Goal: Task Accomplishment & Management: Use online tool/utility

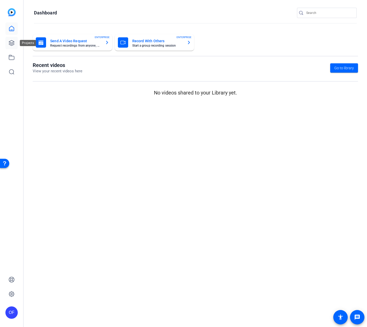
click at [13, 40] on icon at bounding box center [11, 43] width 6 height 6
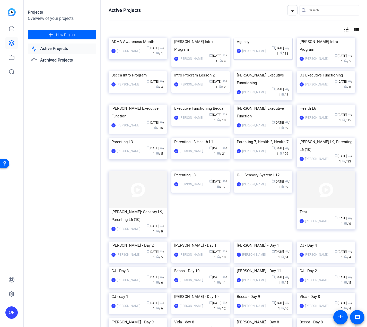
click at [252, 46] on div "Agency" at bounding box center [263, 42] width 53 height 8
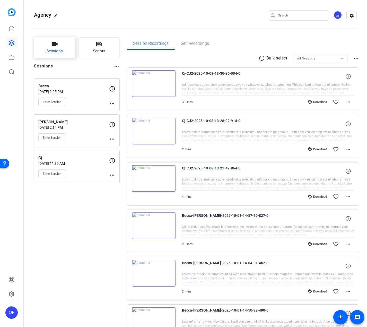
click at [54, 53] on span "Sessions" at bounding box center [55, 51] width 16 height 6
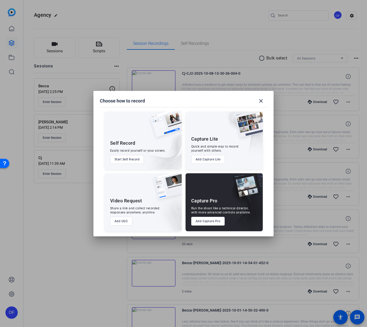
click at [213, 219] on button "Add Capture Pro" at bounding box center [208, 221] width 34 height 9
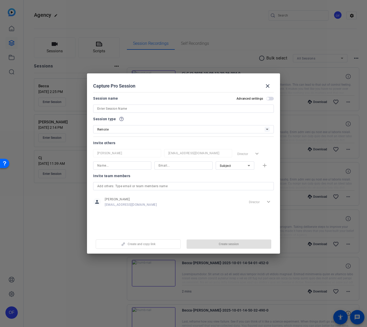
drag, startPoint x: 137, startPoint y: 107, endPoint x: 138, endPoint y: 105, distance: 2.8
click at [137, 107] on input at bounding box center [183, 109] width 172 height 6
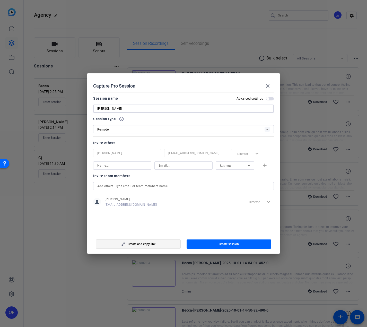
type input "[PERSON_NAME]"
click at [157, 246] on span "button" at bounding box center [138, 244] width 84 height 12
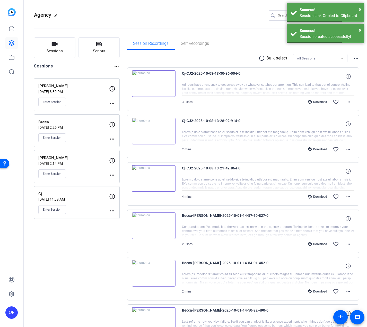
click at [112, 103] on mat-icon "more_horiz" at bounding box center [112, 103] width 6 height 6
click at [116, 112] on span "Edit Session" at bounding box center [124, 111] width 23 height 6
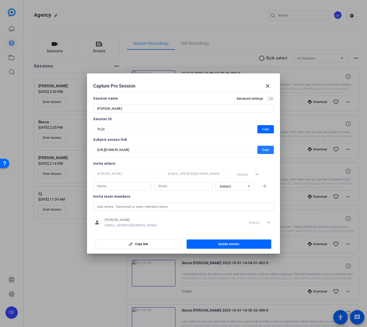
click at [259, 151] on span "button" at bounding box center [265, 150] width 16 height 12
click at [265, 85] on mat-icon "close" at bounding box center [268, 86] width 6 height 6
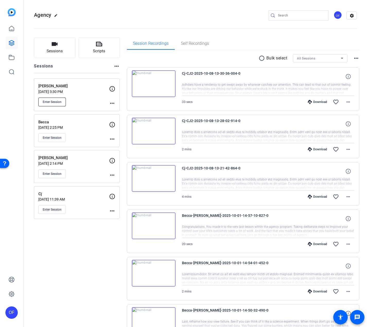
click at [55, 101] on span "Enter Session" at bounding box center [52, 102] width 19 height 4
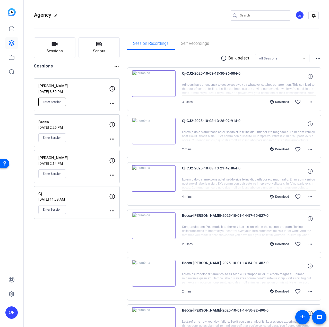
click at [63, 100] on button "Enter Session" at bounding box center [52, 102] width 28 height 9
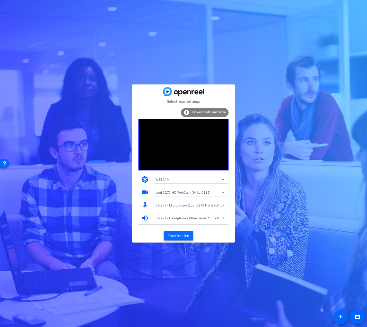
click at [177, 234] on span "Enter session" at bounding box center [178, 235] width 21 height 5
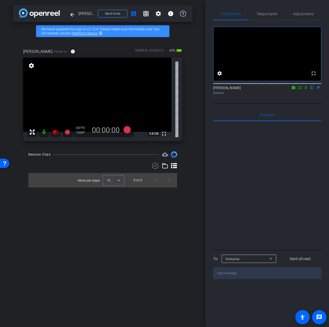
click at [57, 131] on icon at bounding box center [55, 131] width 5 height 5
click at [55, 132] on div at bounding box center [50, 132] width 46 height 10
click at [56, 132] on div at bounding box center [50, 132] width 46 height 10
click at [56, 133] on div at bounding box center [50, 132] width 46 height 10
click at [56, 132] on icon at bounding box center [56, 132] width 6 height 6
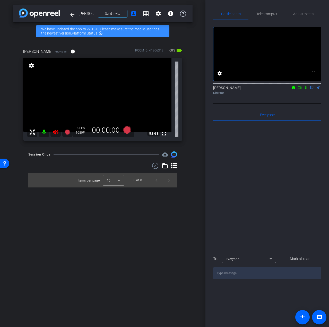
click at [58, 132] on div at bounding box center [50, 132] width 46 height 10
click at [297, 14] on span "Adjustments" at bounding box center [303, 14] width 20 height 4
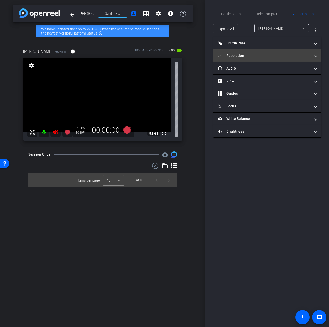
click at [238, 58] on mat-panel-title "Resolution" at bounding box center [264, 55] width 93 height 5
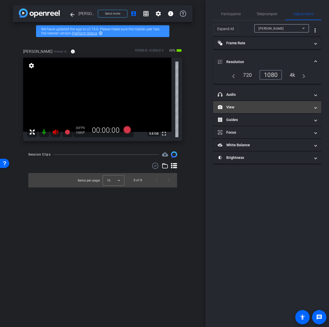
click at [230, 111] on mat-expansion-panel-header "View" at bounding box center [267, 107] width 108 height 12
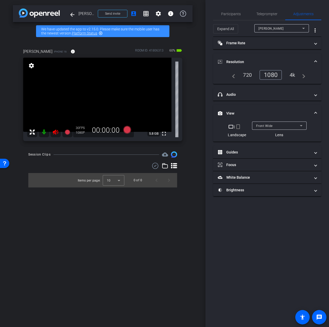
click at [239, 128] on mat-icon "crop_portrait" at bounding box center [238, 127] width 6 height 6
click at [240, 127] on mat-icon "crop_portrait" at bounding box center [238, 127] width 6 height 6
click at [238, 126] on mat-icon "crop_portrait" at bounding box center [238, 127] width 6 height 6
click at [272, 11] on span "Teleprompter" at bounding box center [266, 14] width 21 height 12
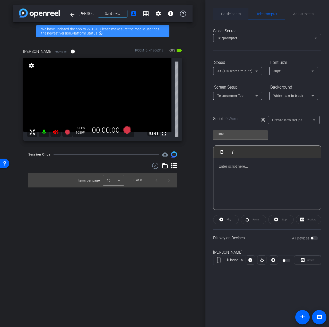
click at [226, 12] on span "Participants" at bounding box center [231, 14] width 20 height 4
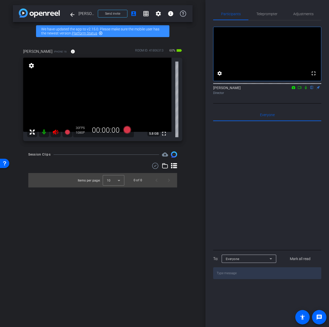
click at [56, 133] on icon at bounding box center [55, 131] width 5 height 5
click at [54, 132] on div at bounding box center [50, 132] width 46 height 10
click at [57, 132] on div at bounding box center [50, 132] width 46 height 10
click at [56, 133] on icon at bounding box center [56, 132] width 6 height 6
click at [55, 133] on div at bounding box center [50, 132] width 46 height 10
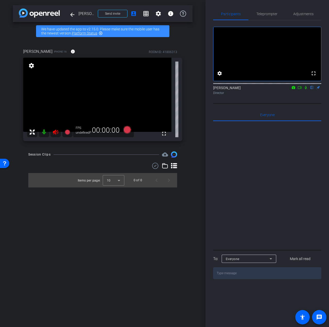
click at [55, 133] on div at bounding box center [50, 132] width 46 height 10
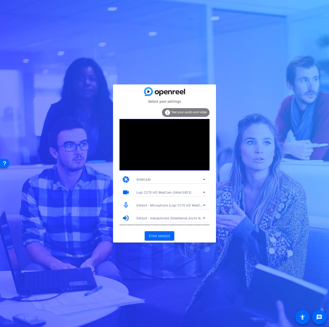
click at [192, 207] on span "Default - Microphone (Logi C270 HD WebCam) (046d:0825)" at bounding box center [181, 205] width 90 height 4
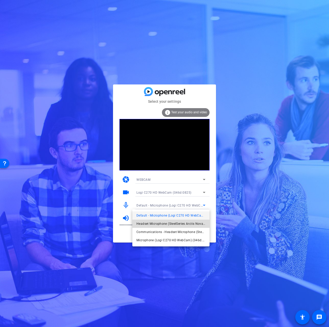
click at [183, 223] on span "Headset Microphone (SteelSeries Arctis Nova 5) (1038:2232)" at bounding box center [170, 224] width 69 height 6
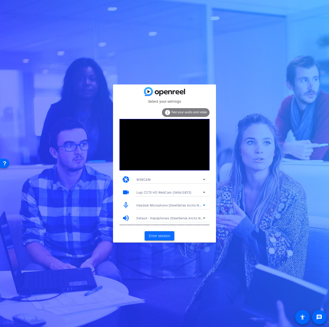
click at [161, 235] on span "Enter session" at bounding box center [159, 235] width 21 height 5
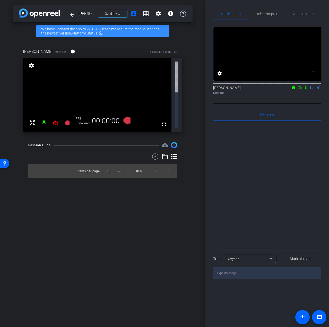
click at [54, 120] on icon at bounding box center [55, 122] width 5 height 5
click at [54, 118] on div at bounding box center [50, 123] width 46 height 10
click at [305, 13] on span "Adjustments" at bounding box center [303, 14] width 20 height 4
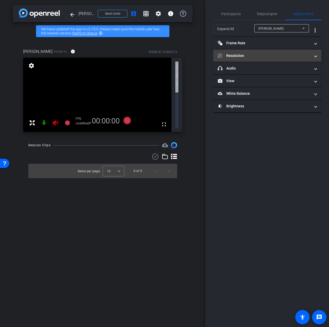
click at [238, 53] on mat-panel-title "Resolution" at bounding box center [264, 55] width 93 height 5
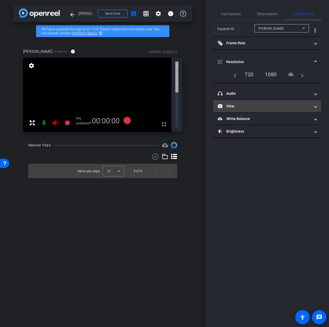
click at [240, 105] on mat-panel-title "View" at bounding box center [264, 105] width 93 height 5
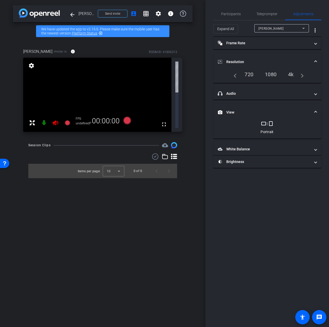
click at [269, 124] on mat-icon "crop_portrait" at bounding box center [271, 123] width 6 height 6
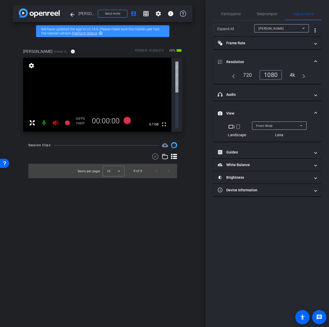
click at [238, 127] on mat-icon "crop_portrait" at bounding box center [238, 127] width 6 height 6
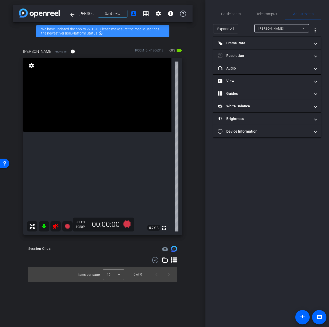
click at [56, 225] on icon at bounding box center [55, 226] width 5 height 5
click at [232, 13] on span "Participants" at bounding box center [231, 14] width 20 height 4
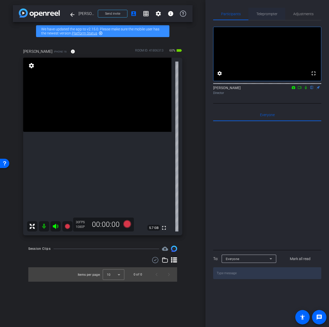
click at [271, 14] on span "Teleprompter" at bounding box center [266, 14] width 21 height 4
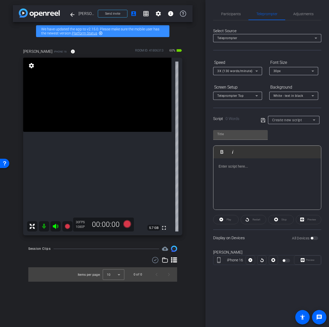
click at [252, 168] on p at bounding box center [267, 166] width 97 height 6
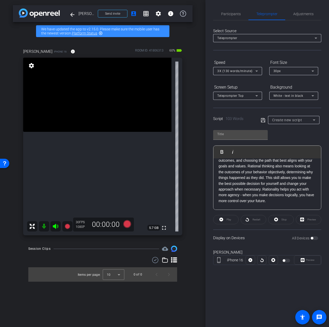
scroll to position [34, 0]
click at [263, 202] on p "Hi! I’m Coach Kristina, and today, we’ll be talking about rationality. Rational…" at bounding box center [267, 169] width 97 height 81
click at [238, 204] on p "Hi! I’m Coach Kristina, and today, we’ll be talking about rationality. Rational…" at bounding box center [267, 149] width 97 height 133
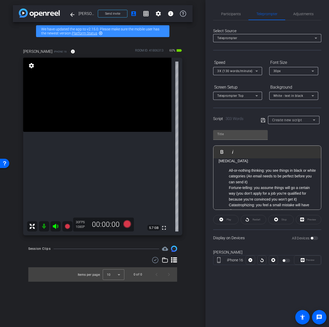
scroll to position [129, 0]
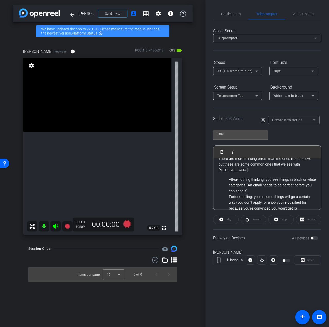
click at [228, 177] on ul "All-or-nothing thinking: you see things in black or white categories (An email …" at bounding box center [267, 226] width 97 height 98
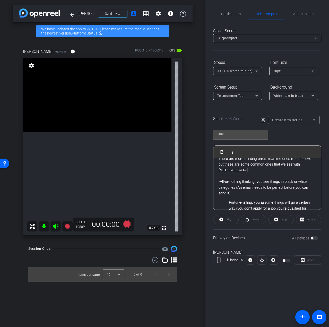
click at [227, 200] on ul "Fortune-telling: you assume things will go a certain way (you don’t apply for a…" at bounding box center [267, 240] width 97 height 81
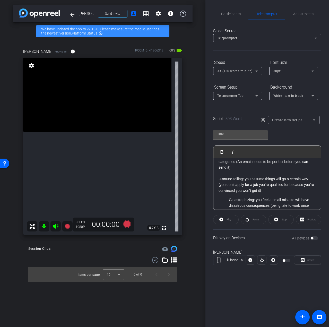
click at [227, 197] on ul "Catastrophizing: you feel a small mistake will have disastrous consequences (be…" at bounding box center [267, 228] width 97 height 63
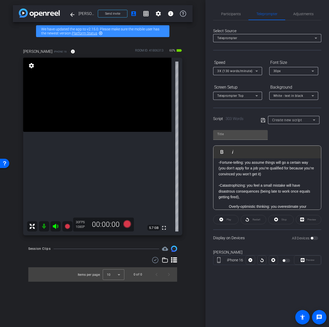
scroll to position [180, 0]
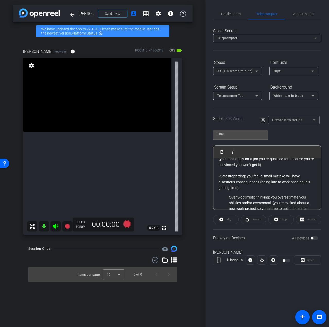
click at [226, 194] on ul "Overly-optimistic thinking: you overestimate your abilities and/or overcommit (…" at bounding box center [267, 217] width 97 height 46
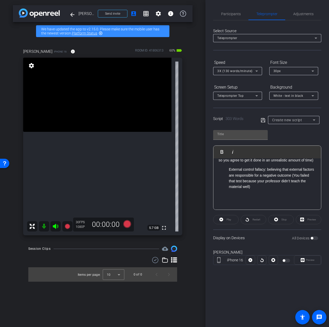
click at [226, 172] on ul "External control fallacy: believing that external factors are responsible for a…" at bounding box center [267, 178] width 97 height 23
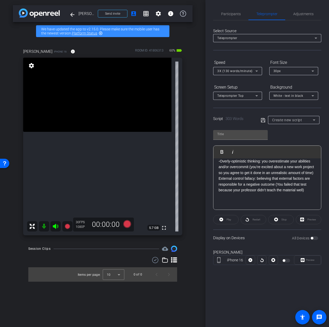
scroll to position [224, 0]
click at [224, 198] on p at bounding box center [267, 199] width 97 height 12
click at [235, 196] on p at bounding box center [267, 195] width 97 height 17
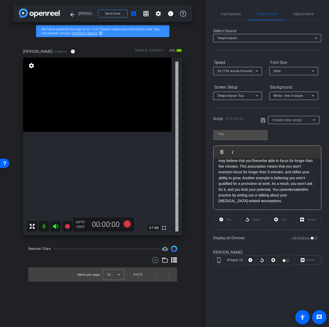
scroll to position [294, 0]
click at [281, 203] on p "To figure out if you’re making decisions based on logic or based on thinking er…" at bounding box center [267, 169] width 97 height 92
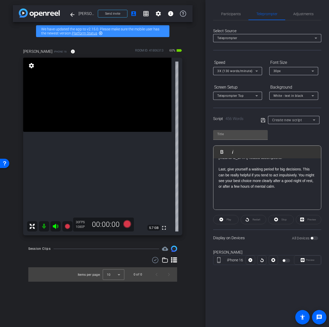
scroll to position [339, 0]
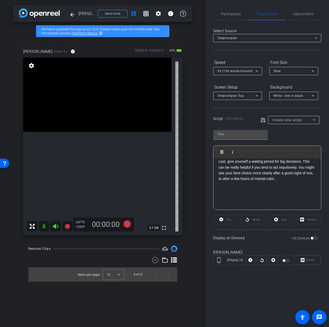
click at [222, 188] on p "To figure out if you’re making decisions based on logic or based on thinking er…" at bounding box center [267, 141] width 97 height 127
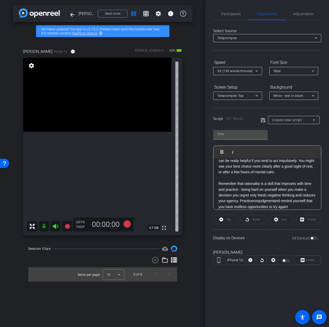
scroll to position [362, 0]
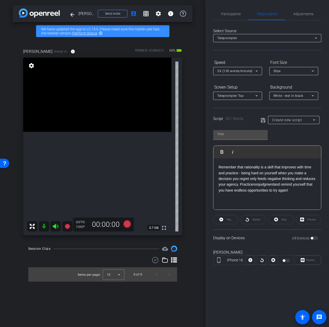
click at [241, 199] on p "To figure out if you’re making decisions based on logic or based on thinking er…" at bounding box center [267, 130] width 97 height 150
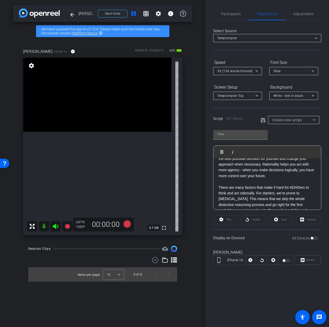
scroll to position [0, 0]
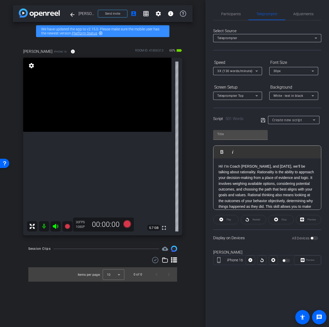
click at [262, 120] on icon at bounding box center [263, 120] width 5 height 6
type input "Default title 3404"
click at [314, 238] on span "button" at bounding box center [314, 238] width 8 height 4
click at [229, 18] on span "Participants" at bounding box center [231, 14] width 20 height 12
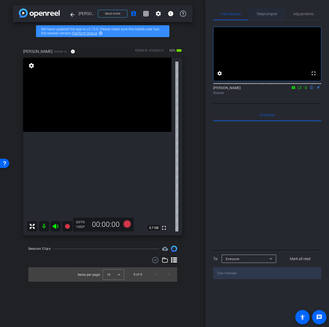
click at [261, 17] on span "Teleprompter" at bounding box center [266, 14] width 21 height 12
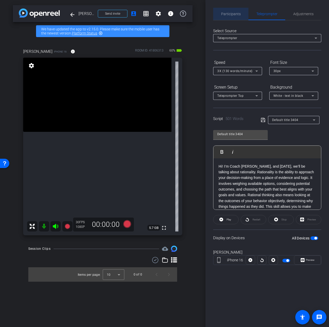
click at [239, 16] on span "Participants" at bounding box center [231, 14] width 20 height 4
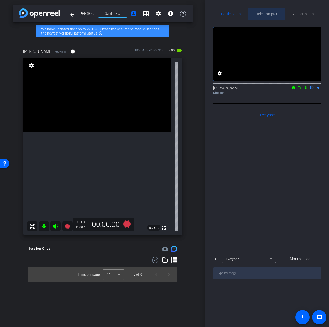
click at [269, 11] on span "Teleprompter" at bounding box center [266, 14] width 21 height 12
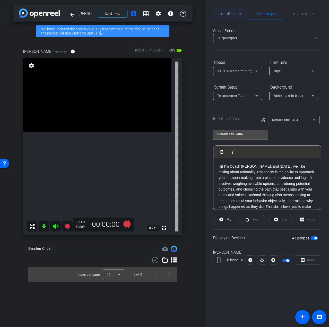
click at [227, 17] on span "Participants" at bounding box center [231, 14] width 20 height 12
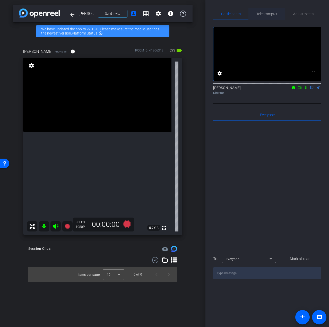
click at [271, 13] on span "Teleprompter" at bounding box center [266, 14] width 21 height 4
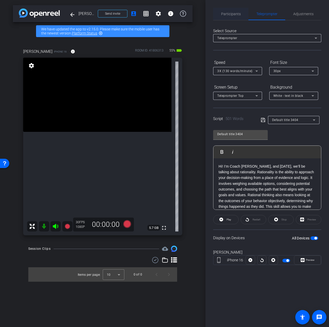
click at [231, 14] on span "Participants" at bounding box center [231, 14] width 20 height 4
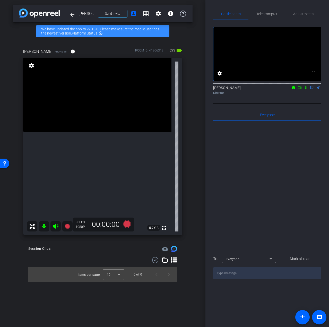
drag, startPoint x: 263, startPoint y: 15, endPoint x: 279, endPoint y: 90, distance: 76.6
click at [263, 15] on span "Teleprompter" at bounding box center [266, 14] width 21 height 4
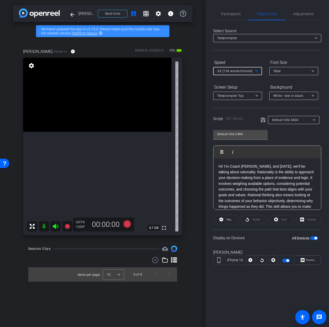
click at [249, 69] on span "3X (130 words/minute)" at bounding box center [234, 71] width 35 height 4
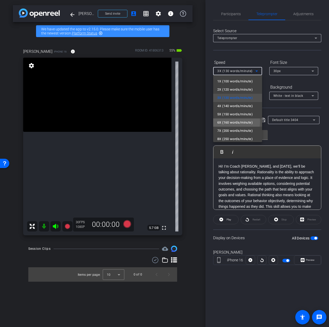
click at [231, 122] on span "6X (160 words/minute)" at bounding box center [235, 122] width 36 height 6
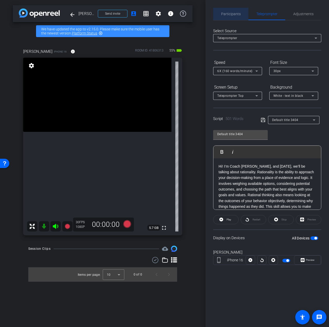
click at [235, 17] on span "Participants" at bounding box center [231, 14] width 20 height 12
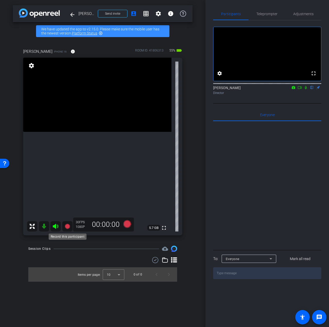
click at [68, 226] on icon at bounding box center [67, 226] width 5 height 5
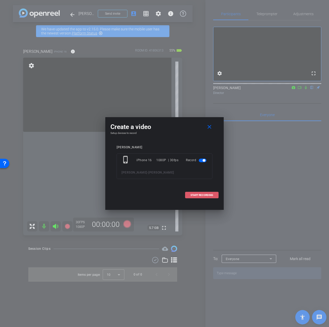
click at [197, 195] on span "START RECORDING" at bounding box center [201, 195] width 23 height 3
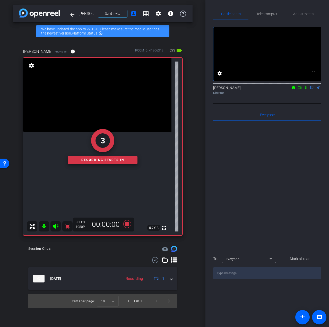
click at [306, 89] on icon at bounding box center [306, 87] width 2 height 3
click at [274, 15] on span "Teleprompter" at bounding box center [266, 14] width 21 height 4
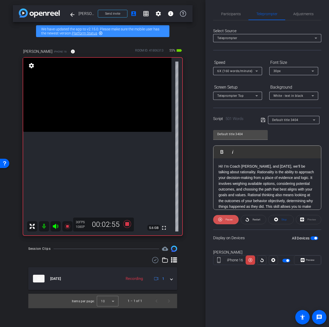
click at [229, 221] on span "Pause" at bounding box center [228, 219] width 8 height 7
click at [127, 225] on icon at bounding box center [127, 224] width 8 height 8
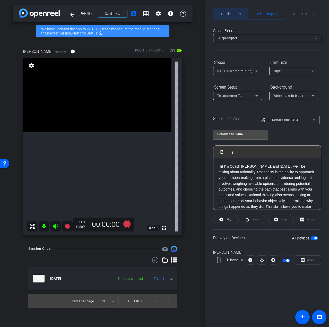
click at [231, 18] on span "Participants" at bounding box center [231, 14] width 20 height 12
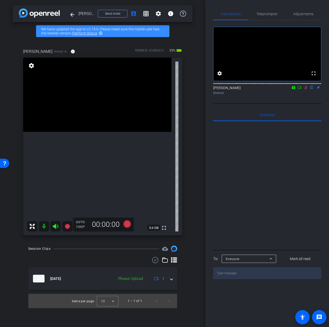
click at [305, 89] on icon at bounding box center [306, 88] width 4 height 4
click at [264, 13] on span "Teleprompter" at bounding box center [266, 14] width 21 height 4
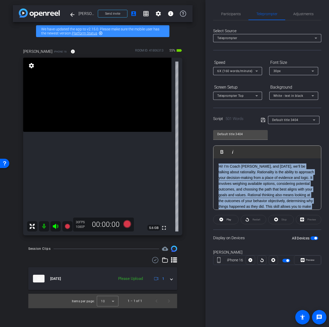
drag, startPoint x: 261, startPoint y: 174, endPoint x: 194, endPoint y: 137, distance: 75.6
click at [194, 137] on div "arrow_back Kristina Back to project Send invite account_box grid_on settings in…" at bounding box center [164, 163] width 329 height 327
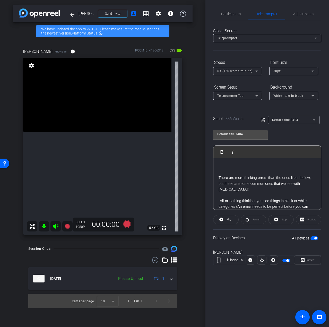
click at [218, 177] on div "There are more thinking errors than the ones listed below, but these are some c…" at bounding box center [267, 304] width 108 height 293
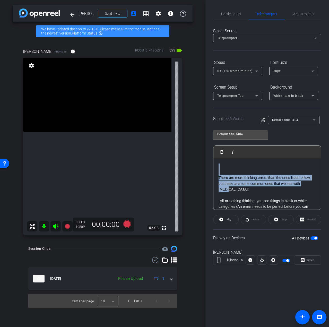
drag, startPoint x: 311, startPoint y: 184, endPoint x: 202, endPoint y: 164, distance: 111.2
click at [202, 164] on div "arrow_back Kristina Back to project Send invite account_box grid_on settings in…" at bounding box center [164, 163] width 329 height 327
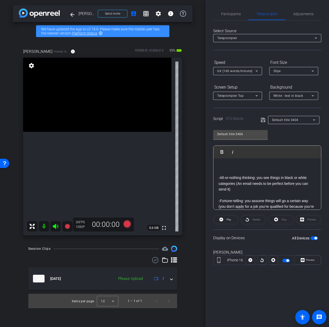
click at [227, 171] on p "-All-or-nothing thinking: you see things in black or white categories (An email…" at bounding box center [267, 180] width 97 height 23
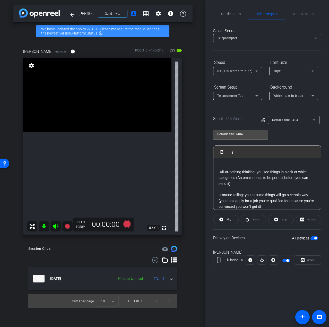
click at [220, 171] on p "-All-or-nothing thinking: you see things in black or white categories (An email…" at bounding box center [267, 174] width 97 height 23
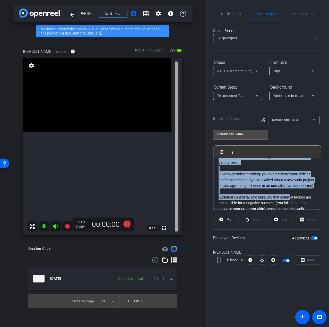
scroll to position [77, 0]
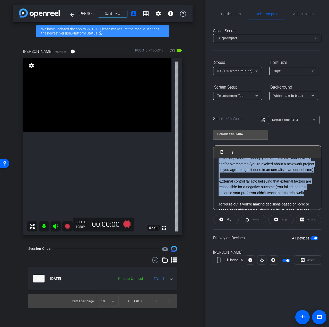
drag, startPoint x: 219, startPoint y: 189, endPoint x: 308, endPoint y: 200, distance: 89.5
click at [308, 200] on div "All-or-nothing thinking: you see things in black or white categories (An email …" at bounding box center [267, 210] width 108 height 258
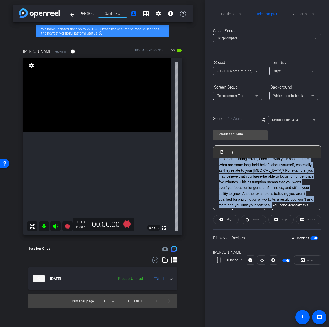
scroll to position [4, 0]
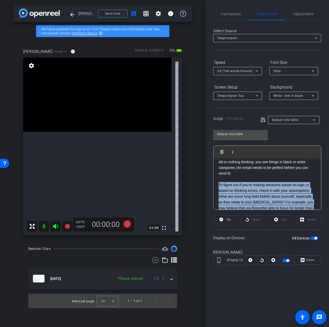
drag, startPoint x: 271, startPoint y: 189, endPoint x: 214, endPoint y: 183, distance: 57.5
click at [214, 183] on div "All-or-nothing thinking: you see things in black or white categories (An email …" at bounding box center [267, 237] width 108 height 166
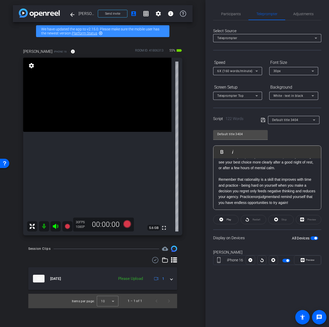
scroll to position [57, 0]
click at [314, 236] on span "button" at bounding box center [314, 238] width 8 height 4
click at [313, 239] on span "button" at bounding box center [312, 238] width 3 height 3
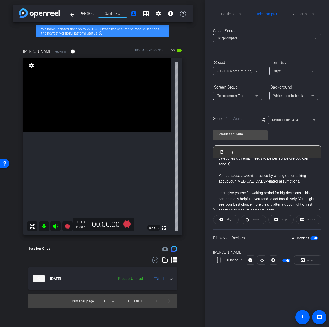
scroll to position [0, 0]
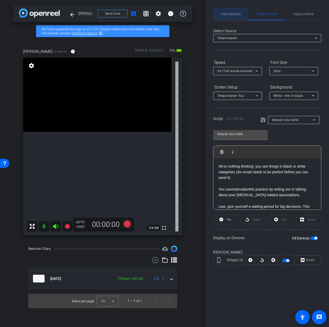
click at [228, 13] on span "Participants" at bounding box center [231, 14] width 20 height 4
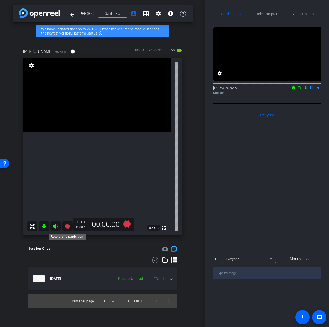
click at [68, 225] on icon at bounding box center [67, 226] width 5 height 5
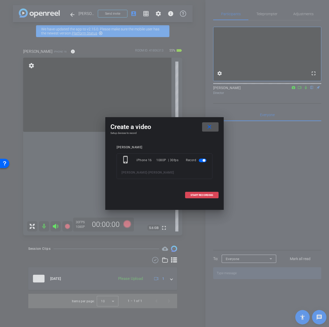
click at [188, 196] on span at bounding box center [201, 195] width 33 height 12
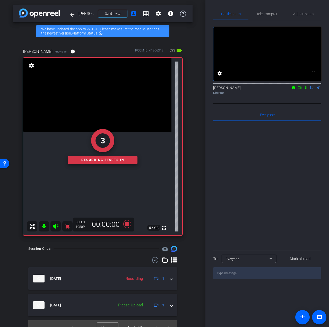
click at [306, 89] on icon at bounding box center [306, 88] width 4 height 4
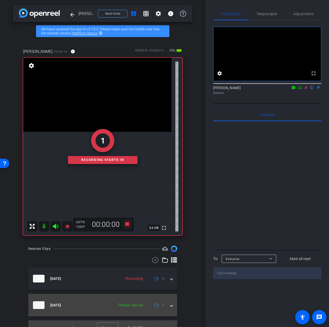
click at [170, 306] on span at bounding box center [171, 304] width 2 height 5
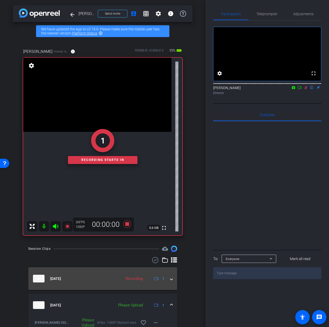
scroll to position [25, 0]
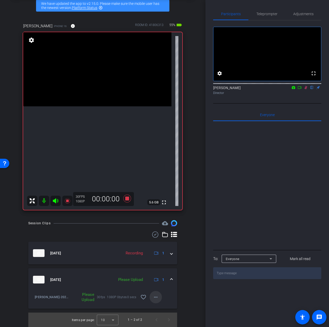
click at [154, 297] on mat-icon "more_horiz" at bounding box center [156, 297] width 6 height 6
click at [156, 306] on span "Upload" at bounding box center [161, 308] width 21 height 6
click at [67, 202] on icon at bounding box center [67, 200] width 5 height 5
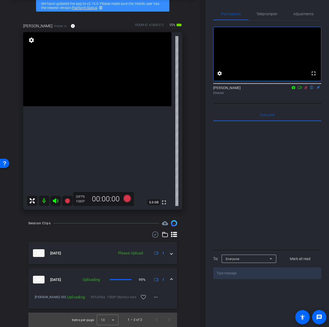
click at [305, 95] on div "Ori Fruhauf flip Director" at bounding box center [267, 90] width 108 height 10
click at [305, 85] on div at bounding box center [267, 83] width 108 height 4
click at [305, 89] on icon at bounding box center [306, 88] width 4 height 4
click at [256, 15] on div "Teleprompter" at bounding box center [266, 14] width 37 height 12
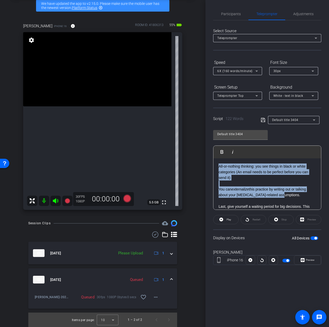
drag, startPoint x: 255, startPoint y: 180, endPoint x: 215, endPoint y: 160, distance: 44.8
click at [215, 160] on div "All-or-nothing thinking: you see things in black or white categories (An email …" at bounding box center [267, 212] width 108 height 108
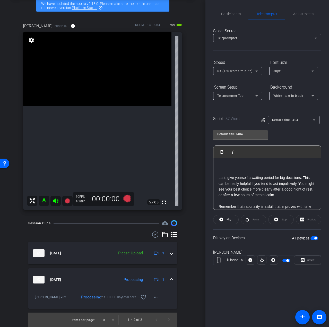
click at [230, 170] on p "Last, give yourself a waiting period for big decisions. This can be really help…" at bounding box center [267, 197] width 97 height 69
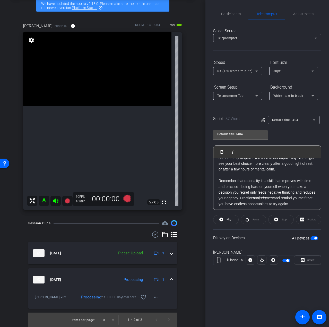
scroll to position [0, 0]
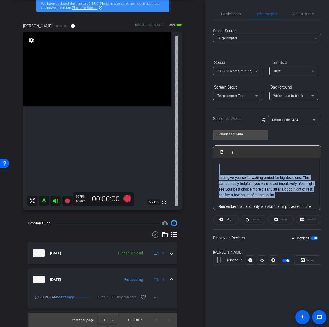
drag, startPoint x: 288, startPoint y: 189, endPoint x: 216, endPoint y: 164, distance: 76.3
click at [216, 164] on div "Last, give yourself a waiting period for big decisions. This can be really help…" at bounding box center [267, 198] width 108 height 80
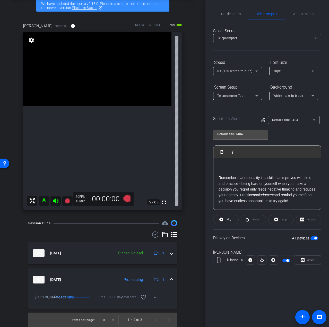
click at [221, 173] on p "Remember that rationality is a skill that improves with time and practice - bei…" at bounding box center [267, 183] width 97 height 40
click at [219, 171] on p "Remember that rationality is a skill that improves with time and practice - bei…" at bounding box center [267, 180] width 97 height 34
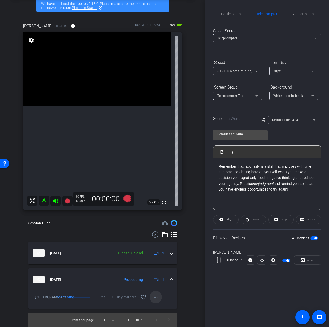
click at [152, 294] on button "more_horiz" at bounding box center [156, 297] width 12 height 12
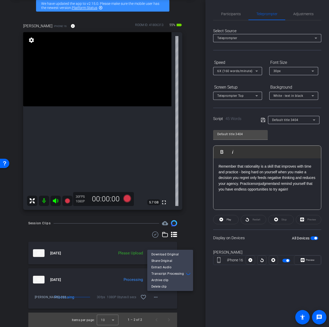
click at [233, 292] on div at bounding box center [164, 163] width 329 height 327
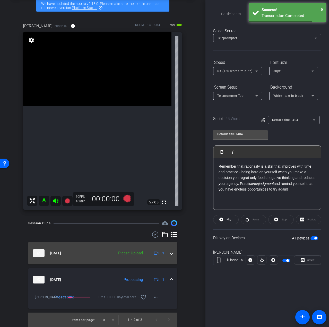
click at [138, 252] on div "Please Upload" at bounding box center [131, 253] width 30 height 6
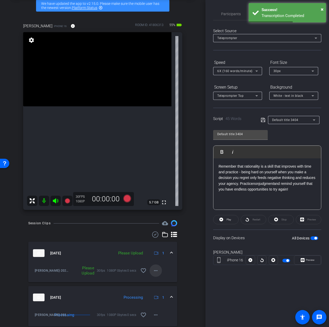
click at [156, 272] on mat-icon "more_horiz" at bounding box center [156, 270] width 6 height 6
click at [163, 279] on span "Upload" at bounding box center [161, 281] width 21 height 6
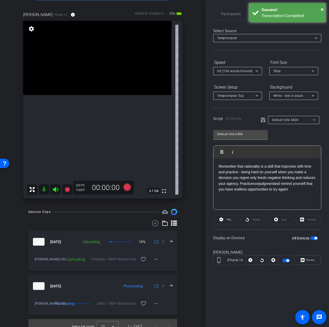
scroll to position [43, 0]
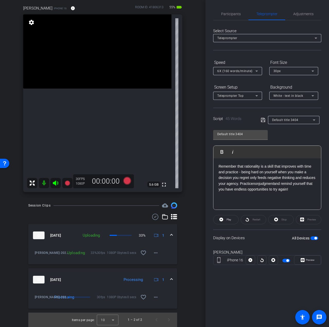
click at [90, 239] on mat-panel-description "Uploading 33% 1" at bounding box center [123, 235] width 86 height 8
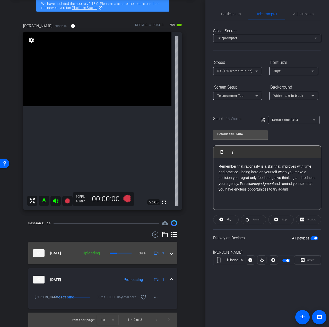
scroll to position [25, 0]
click at [154, 253] on icon at bounding box center [156, 253] width 4 height 4
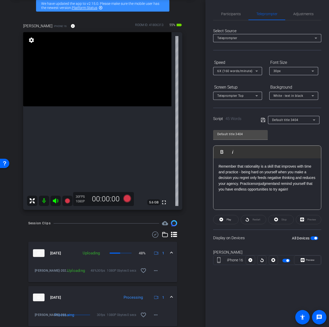
scroll to position [43, 0]
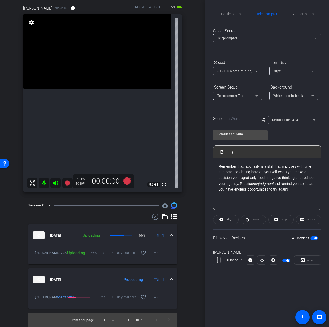
click at [255, 199] on div "Remember that rationality is a skill that improves with time and practice - bei…" at bounding box center [267, 183] width 108 height 51
click at [291, 202] on div "Remember that rationality is a skill that improves with time and practice - bei…" at bounding box center [267, 183] width 108 height 51
click at [155, 253] on mat-icon "more_horiz" at bounding box center [156, 254] width 6 height 6
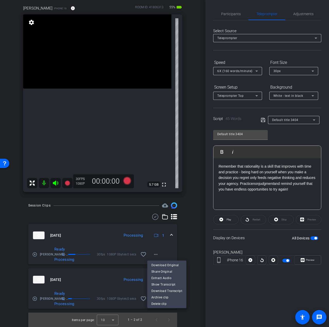
click at [176, 247] on div at bounding box center [164, 163] width 329 height 327
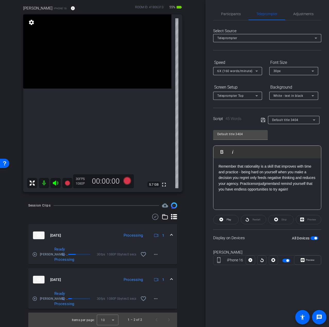
click at [235, 205] on div "Remember that rationality is a skill that improves with time and practice - bei…" at bounding box center [267, 183] width 108 height 51
click at [299, 192] on div "Remember that rationality is a skill that improves with time and practice - bei…" at bounding box center [267, 183] width 108 height 51
click at [224, 199] on div "Remember that rationality is a skill that improves with time and practice - bei…" at bounding box center [267, 183] width 108 height 51
click at [300, 194] on div "Remember that rationality is a skill that improves with time and practice - bei…" at bounding box center [267, 183] width 108 height 51
click at [108, 248] on div "Ready & Processing 30fps 1080P 0bytes 0 secs favorite_border more_horiz" at bounding box center [115, 254] width 93 height 15
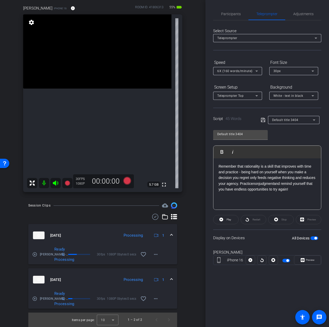
click at [34, 254] on mat-icon "play_circle_outline" at bounding box center [34, 254] width 5 height 5
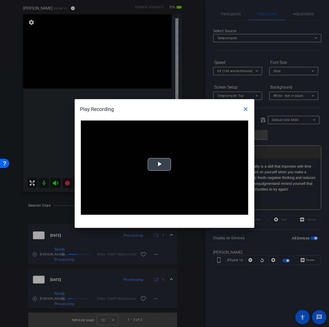
click at [159, 164] on span "Video Player" at bounding box center [159, 164] width 0 height 0
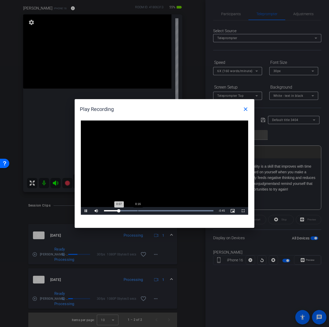
click at [138, 209] on div "Loaded : 100.00% 0:16 0:07" at bounding box center [158, 211] width 115 height 8
click at [164, 213] on div "Loaded : 100.00% 0:28 0:18" at bounding box center [158, 211] width 115 height 8
click at [244, 107] on mat-icon "close" at bounding box center [245, 109] width 6 height 6
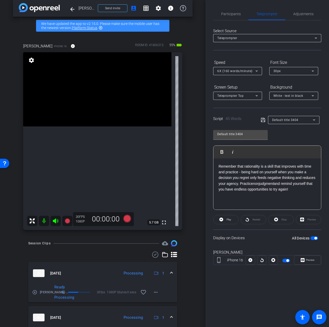
scroll to position [0, 0]
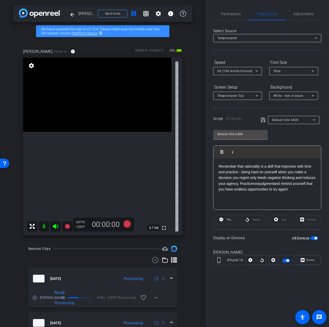
click at [253, 206] on div "Remember that rationality is a skill that improves with time and practice - bei…" at bounding box center [267, 183] width 108 height 51
click at [300, 196] on div "Remember that rationality is a skill that improves with time and practice - bei…" at bounding box center [267, 183] width 108 height 51
click at [318, 234] on div "Display on Devices All Devices" at bounding box center [267, 237] width 108 height 17
click at [315, 238] on span "button" at bounding box center [315, 238] width 3 height 3
click at [315, 238] on span "button" at bounding box center [314, 238] width 8 height 4
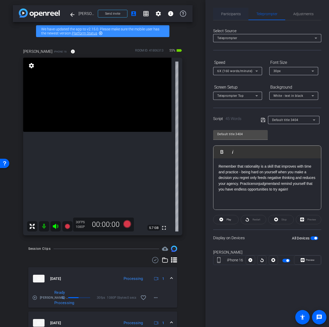
click at [233, 14] on span "Participants" at bounding box center [231, 14] width 20 height 4
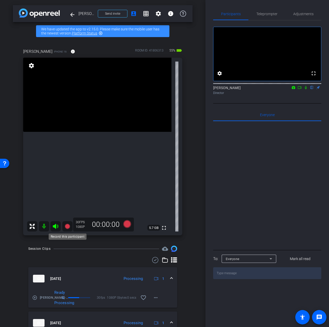
click at [69, 226] on icon at bounding box center [67, 226] width 5 height 5
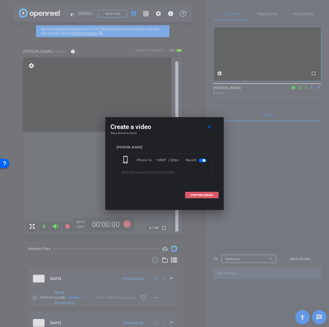
click at [197, 193] on span at bounding box center [201, 195] width 33 height 12
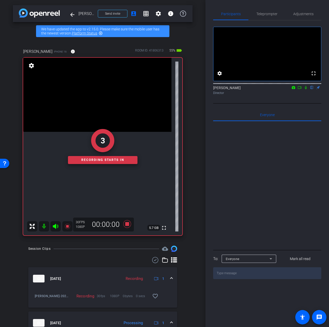
click at [307, 89] on icon at bounding box center [306, 88] width 4 height 4
click at [271, 14] on span "Teleprompter" at bounding box center [266, 14] width 21 height 4
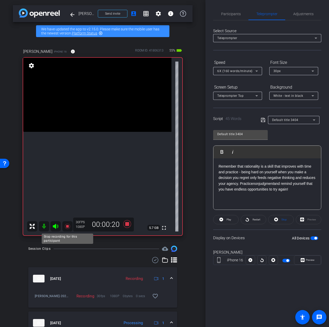
click at [68, 225] on icon at bounding box center [67, 226] width 6 height 6
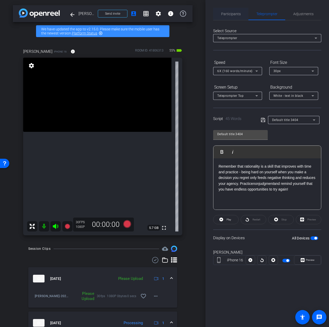
click at [236, 14] on span "Participants" at bounding box center [231, 14] width 20 height 4
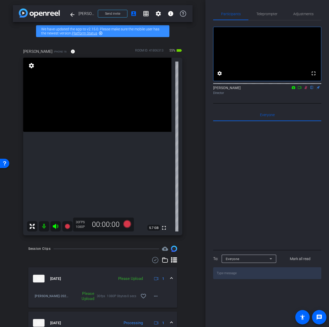
click at [304, 89] on icon at bounding box center [306, 88] width 4 height 4
click at [153, 295] on mat-icon "more_horiz" at bounding box center [156, 296] width 6 height 6
click at [166, 307] on span "Upload" at bounding box center [161, 307] width 21 height 6
click at [264, 10] on span "Teleprompter" at bounding box center [266, 14] width 21 height 12
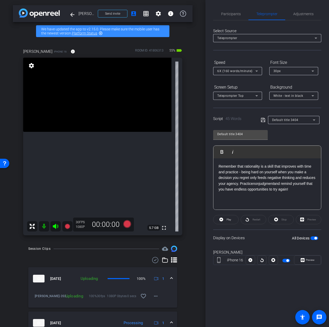
drag, startPoint x: 293, startPoint y: 190, endPoint x: 198, endPoint y: 170, distance: 97.2
click at [198, 170] on div "arrow_back Kristina Back to project Send invite account_box grid_on settings in…" at bounding box center [164, 163] width 329 height 327
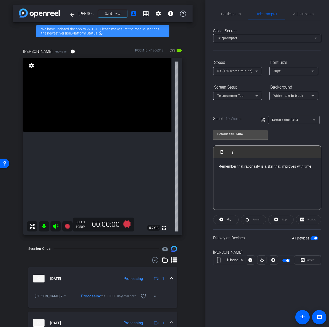
drag, startPoint x: 315, startPoint y: 166, endPoint x: 135, endPoint y: 155, distance: 180.2
click at [135, 155] on div "arrow_back Kristina Back to project Send invite account_box grid_on settings in…" at bounding box center [164, 163] width 329 height 327
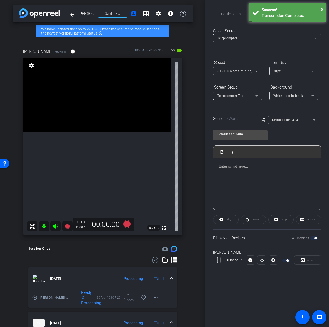
click at [254, 167] on p at bounding box center [267, 166] width 97 height 6
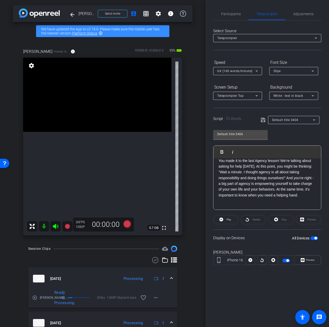
scroll to position [11, 0]
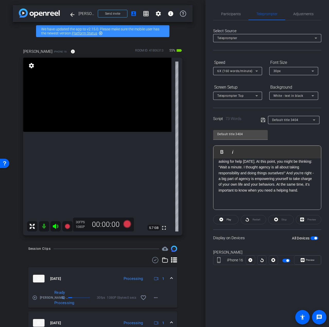
click at [264, 198] on p "You made it to the last Agency lesson! We’re talking about asking for help toda…" at bounding box center [267, 179] width 97 height 52
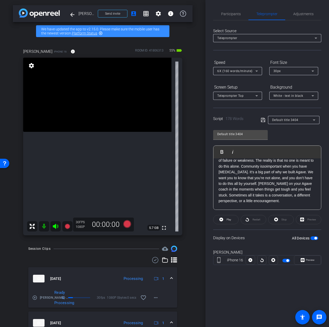
scroll to position [69, 0]
click at [234, 202] on p "You made it to the last Agency lesson! We’re talking about asking for help toda…" at bounding box center [267, 154] width 97 height 121
click at [231, 204] on p "You made it to the last Agency lesson! We’re talking about asking for help toda…" at bounding box center [267, 154] width 97 height 121
click at [227, 205] on p "You made it to the last Agency lesson! We’re talking about asking for help toda…" at bounding box center [267, 154] width 97 height 121
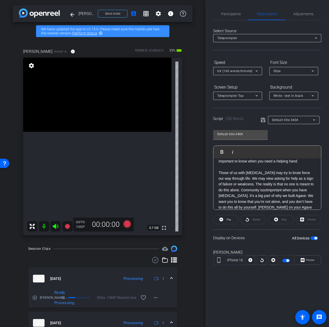
scroll to position [120, 0]
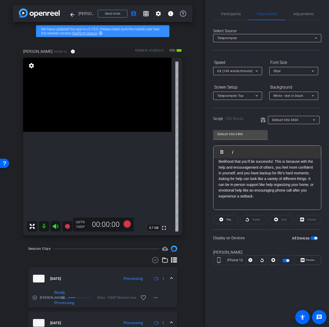
click at [259, 203] on p "You made it to the last Agency lesson! We’re talking about asking for help toda…" at bounding box center [267, 124] width 97 height 161
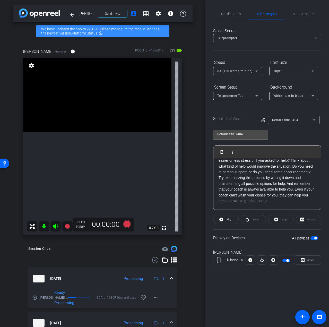
scroll to position [184, 0]
click at [236, 206] on p "You made it to the last Agency lesson! We’re talking about asking for help toda…" at bounding box center [267, 94] width 97 height 231
click at [219, 202] on p "You made it to the last Agency lesson! We’re talking about asking for help toda…" at bounding box center [267, 71] width 97 height 277
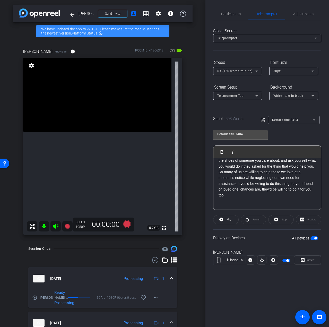
click at [236, 204] on p "You made it to the last Agency lesson! We’re talking about asking for help toda…" at bounding box center [267, 48] width 97 height 334
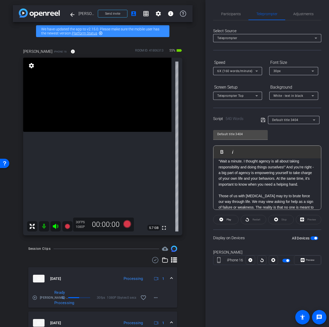
scroll to position [0, 0]
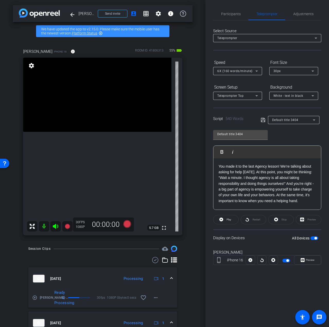
click at [316, 240] on div "All Devices" at bounding box center [305, 238] width 26 height 5
click at [315, 238] on span "button" at bounding box center [315, 238] width 3 height 3
click at [315, 238] on span "button" at bounding box center [314, 238] width 8 height 4
click at [261, 120] on icon at bounding box center [263, 120] width 5 height 6
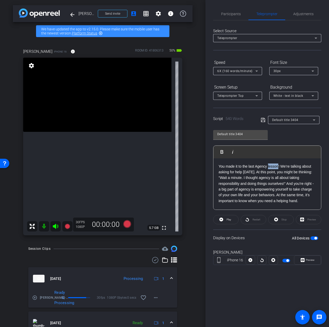
click at [224, 12] on span "Participants" at bounding box center [231, 14] width 20 height 4
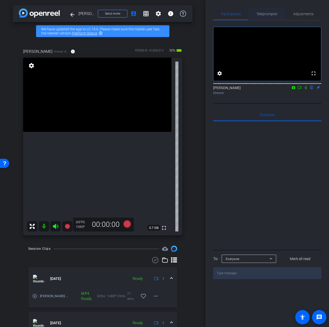
click at [274, 17] on span "Teleprompter" at bounding box center [266, 14] width 21 height 12
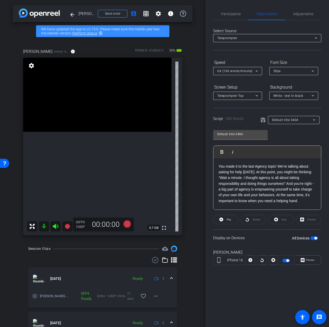
click at [311, 238] on span "button" at bounding box center [314, 238] width 8 height 4
click at [314, 239] on span "button" at bounding box center [314, 238] width 8 height 4
click at [230, 16] on span "Participants" at bounding box center [231, 14] width 20 height 4
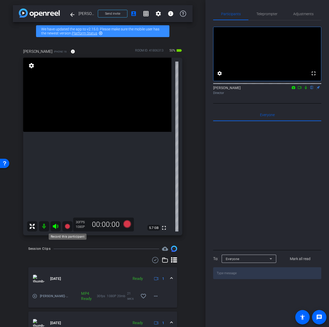
click at [67, 228] on icon at bounding box center [67, 226] width 5 height 5
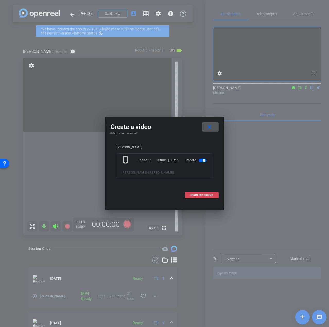
click at [194, 195] on span "START RECORDING" at bounding box center [201, 195] width 23 height 3
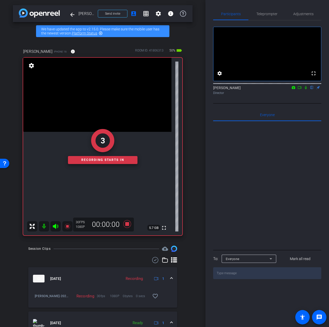
click at [306, 90] on mat-icon at bounding box center [306, 87] width 6 height 5
click at [263, 12] on span "Teleprompter" at bounding box center [266, 14] width 21 height 4
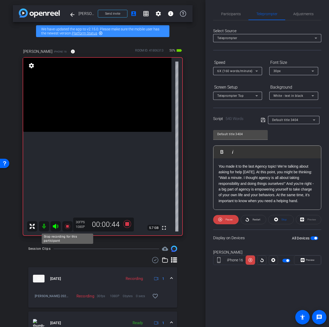
click at [66, 225] on icon at bounding box center [67, 226] width 5 height 5
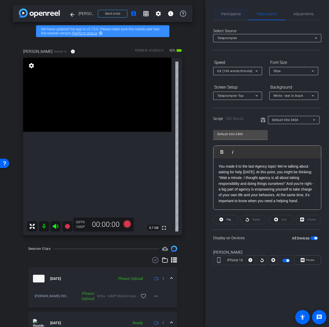
click at [233, 18] on span "Participants" at bounding box center [231, 14] width 20 height 12
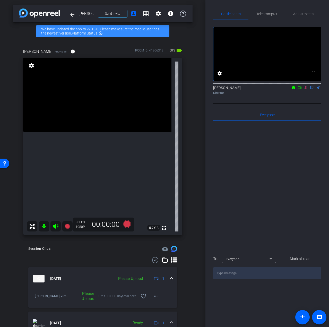
click at [306, 89] on icon at bounding box center [306, 87] width 3 height 3
click at [266, 15] on span "Teleprompter" at bounding box center [266, 14] width 21 height 4
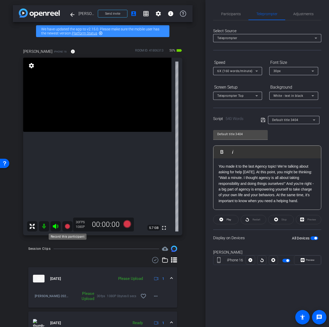
click at [67, 228] on icon at bounding box center [67, 226] width 5 height 5
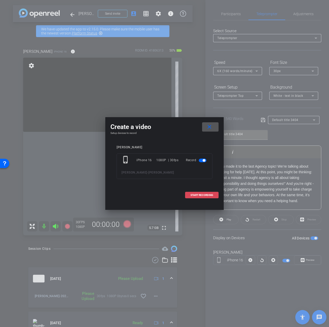
click at [205, 192] on span at bounding box center [201, 195] width 33 height 12
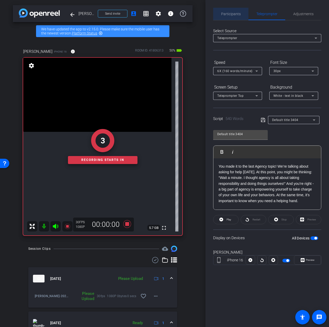
click at [228, 8] on span "Participants" at bounding box center [231, 14] width 20 height 12
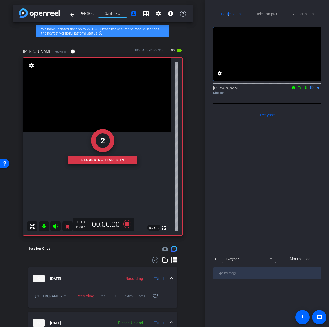
click at [305, 89] on icon at bounding box center [306, 88] width 4 height 4
click at [267, 13] on span "Teleprompter" at bounding box center [266, 14] width 21 height 4
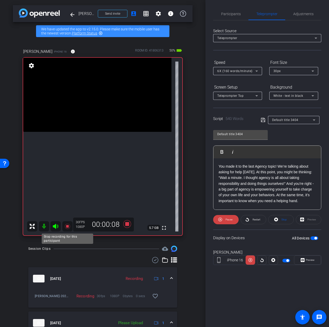
click at [67, 226] on icon at bounding box center [67, 226] width 5 height 5
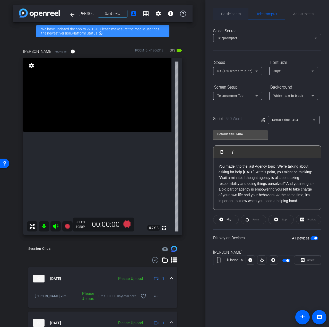
click at [230, 14] on span "Participants" at bounding box center [231, 14] width 20 height 4
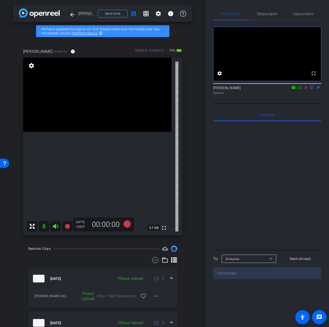
click at [306, 89] on icon at bounding box center [306, 88] width 4 height 4
click at [273, 15] on span "Teleprompter" at bounding box center [266, 14] width 21 height 4
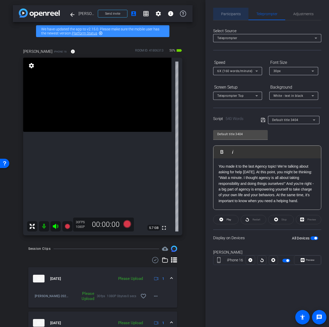
click at [227, 10] on span "Participants" at bounding box center [231, 14] width 20 height 12
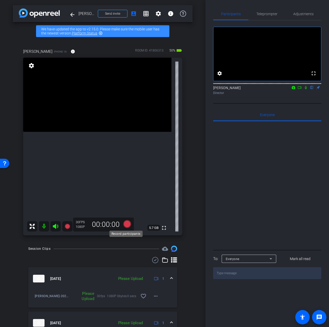
click at [125, 225] on icon at bounding box center [127, 224] width 8 height 8
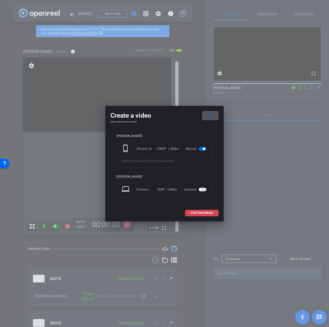
click at [195, 210] on span at bounding box center [201, 213] width 33 height 12
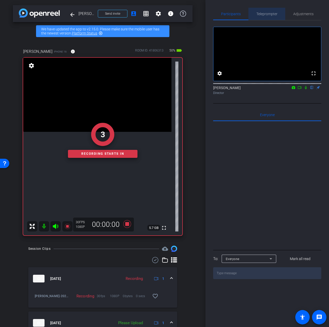
click at [259, 12] on span "Teleprompter" at bounding box center [266, 14] width 21 height 4
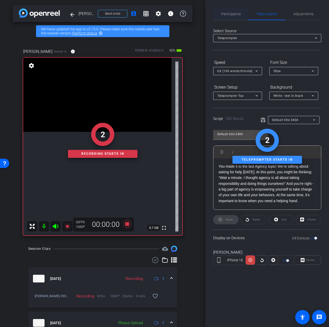
click at [234, 14] on span "Participants" at bounding box center [231, 14] width 20 height 4
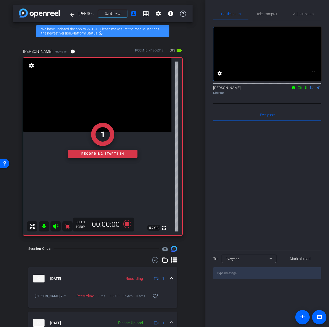
click at [305, 89] on icon at bounding box center [306, 87] width 2 height 3
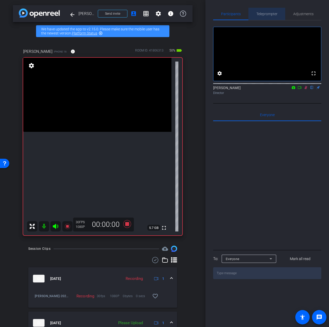
click at [267, 9] on span "Teleprompter" at bounding box center [266, 14] width 21 height 12
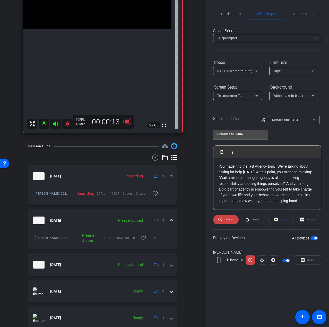
scroll to position [103, 0]
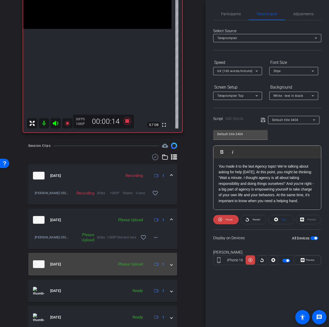
click at [167, 263] on div "Oct 9, 2025 Please Upload 1" at bounding box center [101, 264] width 137 height 8
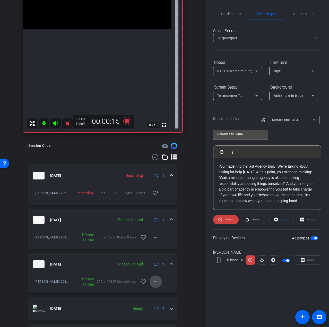
click at [153, 280] on mat-icon "more_horiz" at bounding box center [156, 282] width 6 height 6
click at [159, 304] on span "Delete clip" at bounding box center [161, 305] width 21 height 6
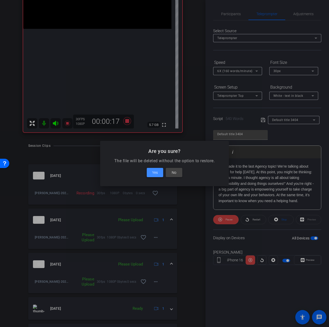
click at [153, 172] on span "Yes" at bounding box center [155, 172] width 6 height 6
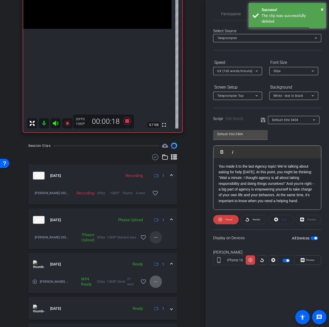
click at [155, 234] on mat-icon "more_horiz" at bounding box center [156, 237] width 6 height 6
click at [163, 261] on span "Delete clip" at bounding box center [161, 261] width 21 height 6
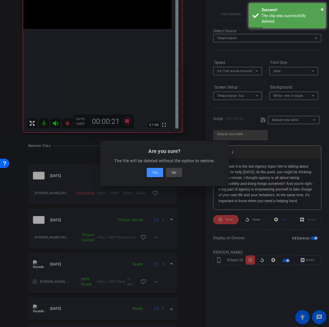
click at [153, 173] on span "Yes" at bounding box center [155, 172] width 6 height 6
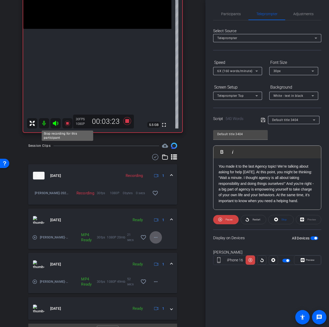
click at [67, 123] on icon at bounding box center [67, 123] width 5 height 5
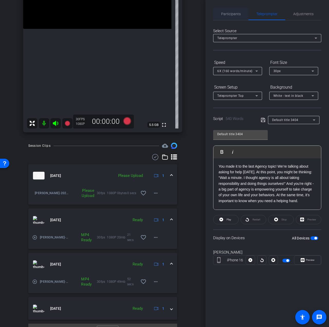
click at [224, 18] on span "Participants" at bounding box center [231, 14] width 20 height 12
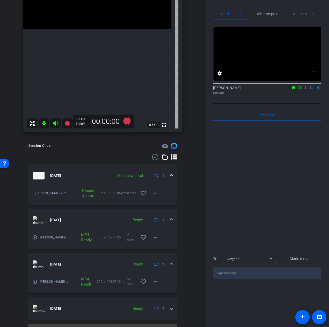
click at [308, 90] on mat-icon at bounding box center [306, 87] width 6 height 5
click at [154, 190] on span at bounding box center [156, 193] width 12 height 12
click at [167, 205] on span "Upload" at bounding box center [161, 204] width 21 height 6
click at [269, 14] on span "Teleprompter" at bounding box center [266, 14] width 21 height 4
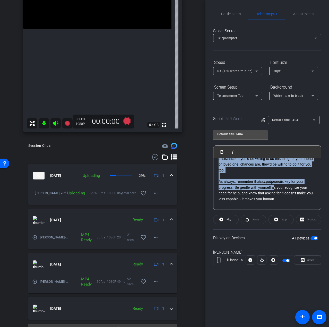
scroll to position [310, 0]
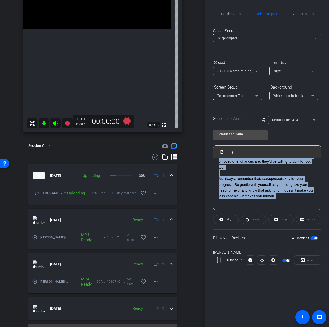
drag, startPoint x: 220, startPoint y: 187, endPoint x: 291, endPoint y: 200, distance: 72.8
click at [291, 200] on p "You made it to the last Agency topic! We’re talking about asking for help today…" at bounding box center [267, 29] width 97 height 352
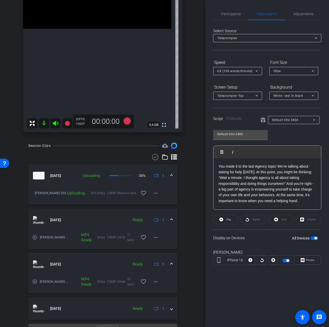
scroll to position [0, 0]
click at [315, 239] on span "button" at bounding box center [314, 238] width 8 height 4
click at [298, 205] on div "You made it to the last Agency topic! We’re talking about asking for help today…" at bounding box center [267, 183] width 108 height 51
click at [304, 202] on p "You made it to the last Agency topic! We’re talking about asking for help today…" at bounding box center [267, 183] width 97 height 40
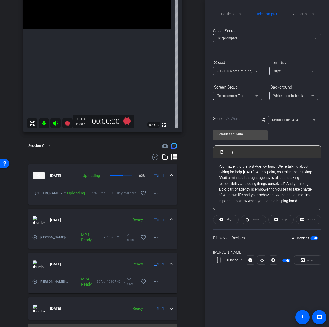
click at [310, 239] on label "All Devices" at bounding box center [301, 238] width 19 height 5
click at [310, 239] on button "All Devices" at bounding box center [314, 238] width 8 height 4
click at [312, 239] on span "button" at bounding box center [314, 238] width 8 height 4
click at [126, 119] on icon at bounding box center [127, 121] width 8 height 8
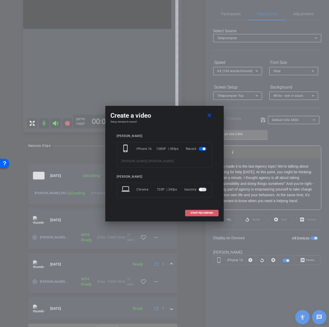
click at [206, 212] on span "START RECORDING" at bounding box center [201, 213] width 23 height 3
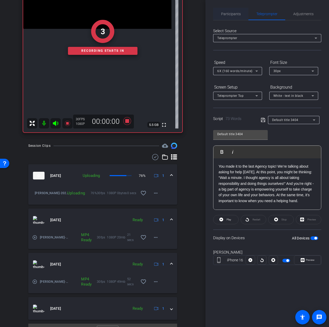
click at [229, 14] on span "Participants" at bounding box center [231, 14] width 20 height 4
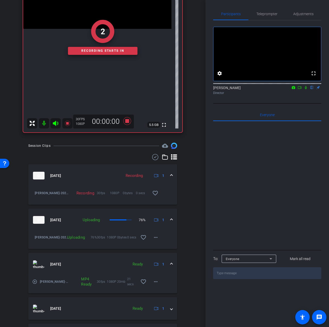
click at [305, 89] on icon at bounding box center [306, 88] width 4 height 4
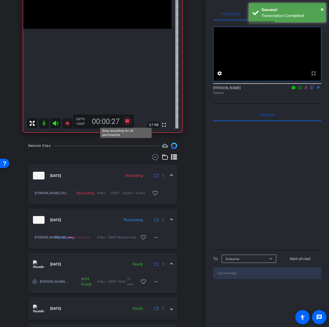
click at [126, 119] on icon at bounding box center [127, 121] width 8 height 8
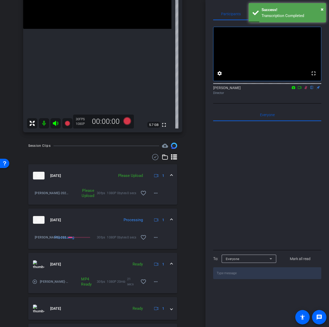
click at [305, 89] on icon at bounding box center [306, 87] width 3 height 3
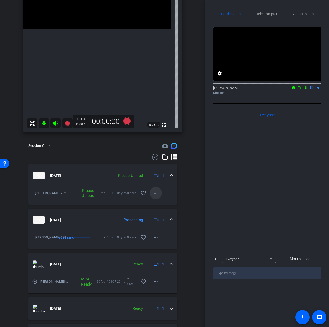
click at [153, 192] on mat-icon "more_horiz" at bounding box center [156, 193] width 6 height 6
click at [159, 204] on span "Upload" at bounding box center [161, 204] width 21 height 6
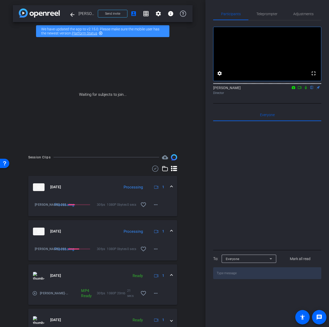
scroll to position [49, 0]
